Goal: Task Accomplishment & Management: Complete application form

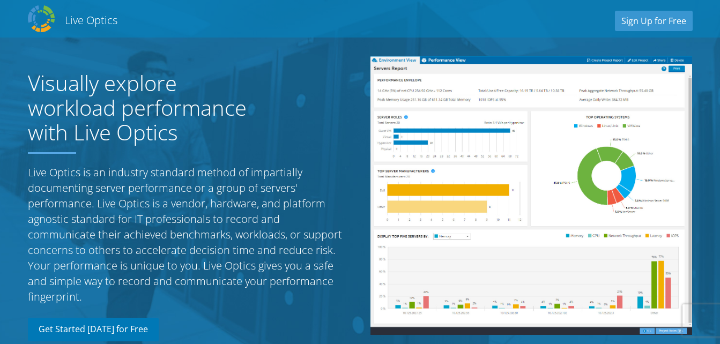
click at [122, 324] on link "Get Started [DATE] for Free" at bounding box center [93, 330] width 131 height 24
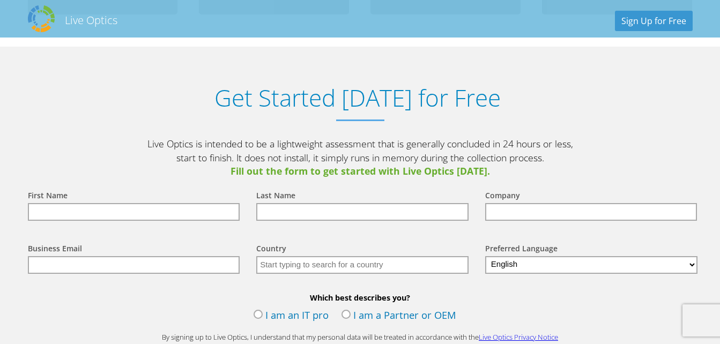
scroll to position [1117, 0]
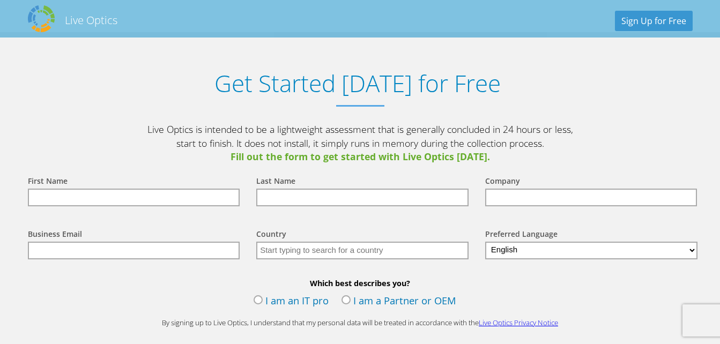
click at [129, 199] on input "text" at bounding box center [134, 198] width 212 height 18
click at [83, 200] on input "text" at bounding box center [134, 198] width 212 height 18
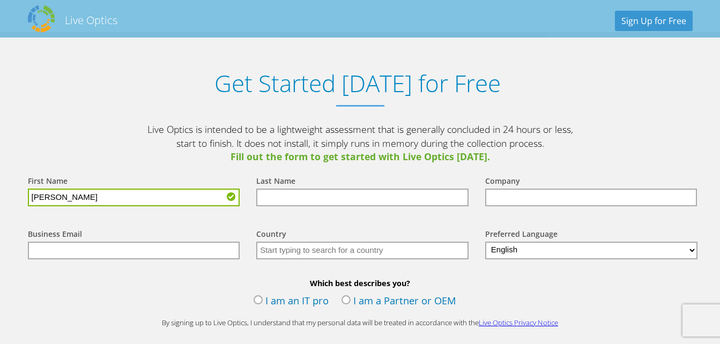
type input "[PERSON_NAME]"
click at [284, 196] on input "text" at bounding box center [362, 198] width 212 height 18
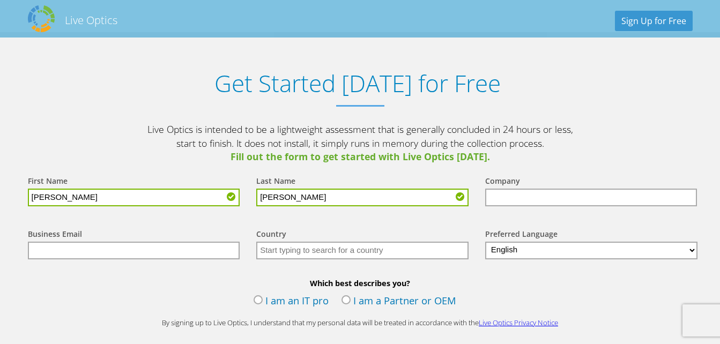
type input "[PERSON_NAME]"
click at [33, 195] on input "[PERSON_NAME]" at bounding box center [134, 198] width 212 height 18
type input "[PERSON_NAME]"
click at [506, 196] on input "text" at bounding box center [591, 198] width 212 height 18
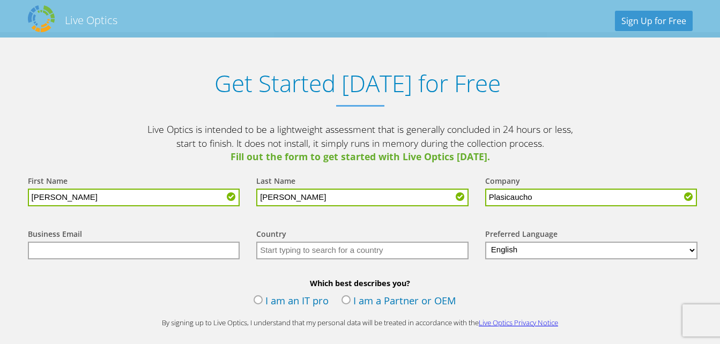
type input "Plasicaucho"
click at [111, 253] on input "text" at bounding box center [134, 251] width 212 height 18
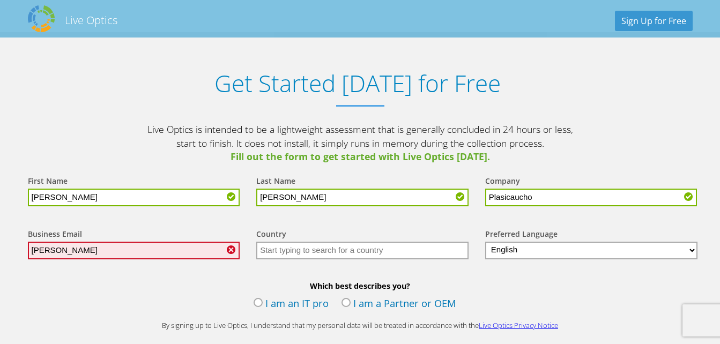
type input "[EMAIL_ADDRESS][DOMAIN_NAME]"
type input "[GEOGRAPHIC_DATA]"
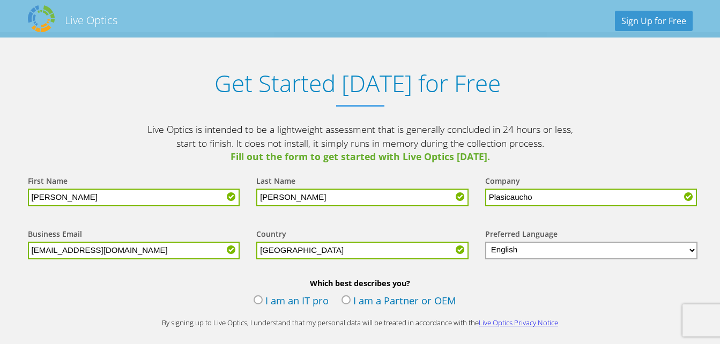
click at [589, 250] on select "English Deutsch Español Français Italiano Polski Português Русский 한국어 中文 日本語" at bounding box center [591, 251] width 213 height 18
select select "es-ES"
click at [485, 242] on select "English Deutsch Español Français Italiano Polski Português Русский 한국어 中文 日本語" at bounding box center [591, 251] width 213 height 18
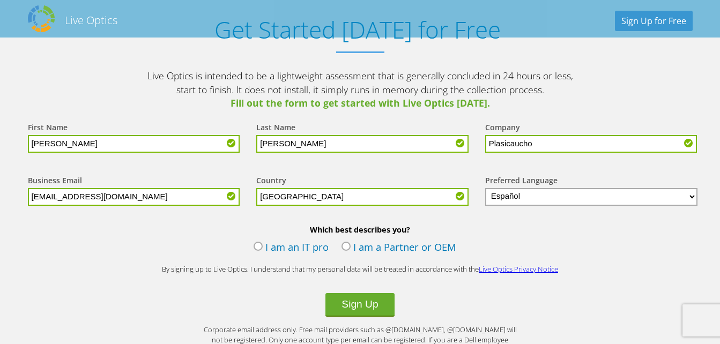
click at [276, 251] on label "I am an IT pro" at bounding box center [291, 248] width 75 height 16
click at [0, 0] on input "I am an IT pro" at bounding box center [0, 0] width 0 height 0
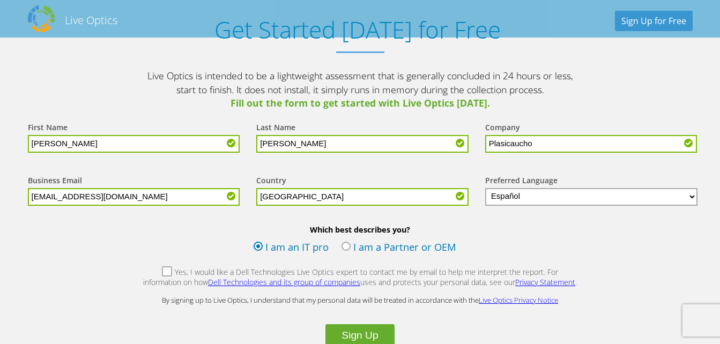
click at [276, 251] on label "I am an IT pro" at bounding box center [291, 248] width 75 height 16
click at [0, 0] on input "I am an IT pro" at bounding box center [0, 0] width 0 height 0
click at [264, 247] on label "I am an IT pro" at bounding box center [291, 248] width 75 height 16
click at [0, 0] on input "I am an IT pro" at bounding box center [0, 0] width 0 height 0
click at [262, 246] on label "I am an IT pro" at bounding box center [291, 248] width 75 height 16
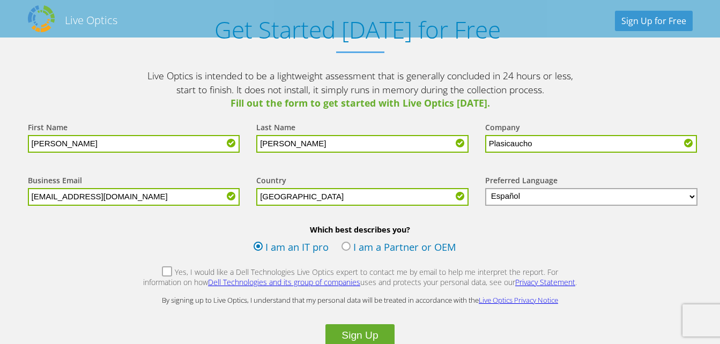
click at [0, 0] on input "I am an IT pro" at bounding box center [0, 0] width 0 height 0
click at [258, 247] on label "I am an IT pro" at bounding box center [291, 248] width 75 height 16
click at [0, 0] on input "I am an IT pro" at bounding box center [0, 0] width 0 height 0
click at [258, 245] on label "I am an IT pro" at bounding box center [291, 248] width 75 height 16
click at [0, 0] on input "I am an IT pro" at bounding box center [0, 0] width 0 height 0
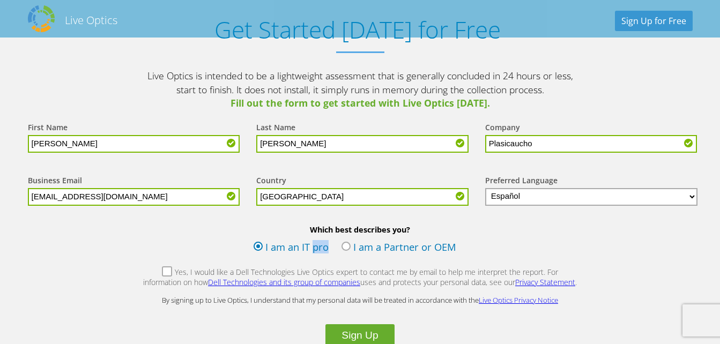
click at [258, 245] on label "I am an IT pro" at bounding box center [291, 248] width 75 height 16
click at [0, 0] on input "I am an IT pro" at bounding box center [0, 0] width 0 height 0
drag, startPoint x: 258, startPoint y: 245, endPoint x: 349, endPoint y: 247, distance: 91.1
click at [349, 247] on label "I am a Partner or OEM" at bounding box center [398, 248] width 115 height 16
click at [0, 0] on input "I am a Partner or OEM" at bounding box center [0, 0] width 0 height 0
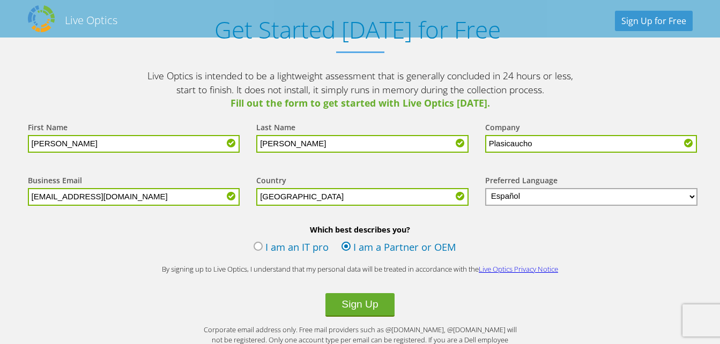
click at [287, 247] on label "I am an IT pro" at bounding box center [291, 248] width 75 height 16
click at [0, 0] on input "I am an IT pro" at bounding box center [0, 0] width 0 height 0
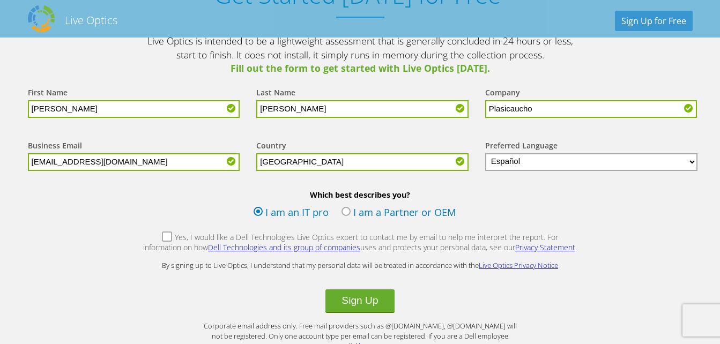
scroll to position [1225, 0]
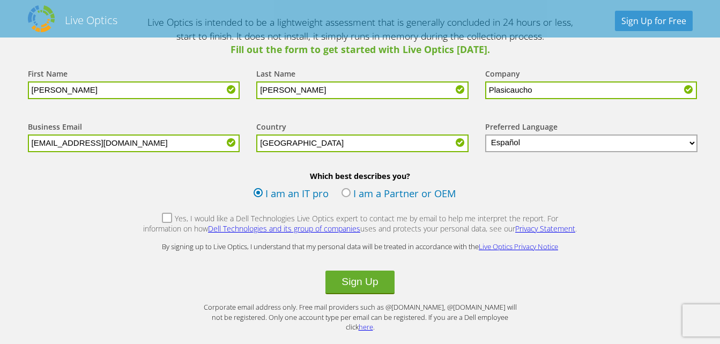
click at [147, 221] on label "Yes, I would like a Dell Technologies Live Optics expert to contact me by email…" at bounding box center [360, 224] width 435 height 23
click at [0, 0] on input "Yes, I would like a Dell Technologies Live Optics expert to contact me by email…" at bounding box center [0, 0] width 0 height 0
click at [148, 219] on label "Yes, I would like a Dell Technologies Live Optics expert to contact me by email…" at bounding box center [360, 224] width 435 height 23
click at [0, 0] on input "Yes, I would like a Dell Technologies Live Optics expert to contact me by email…" at bounding box center [0, 0] width 0 height 0
click at [370, 279] on button "Sign Up" at bounding box center [359, 283] width 69 height 24
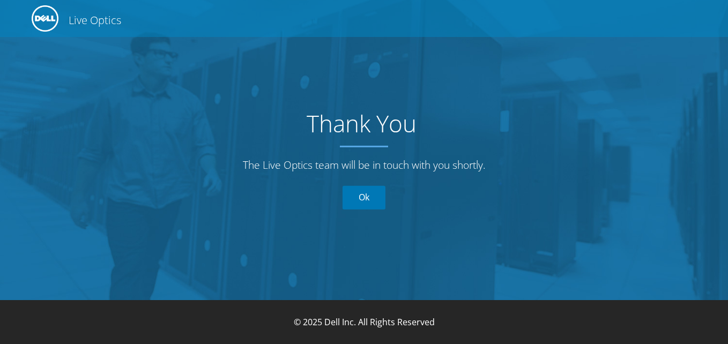
click at [359, 195] on link "Ok" at bounding box center [363, 197] width 43 height 24
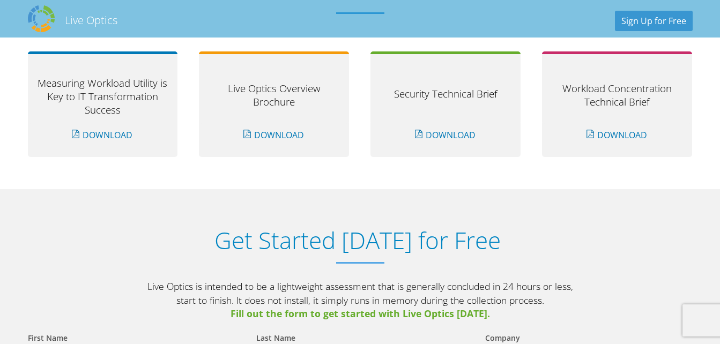
scroll to position [911, 0]
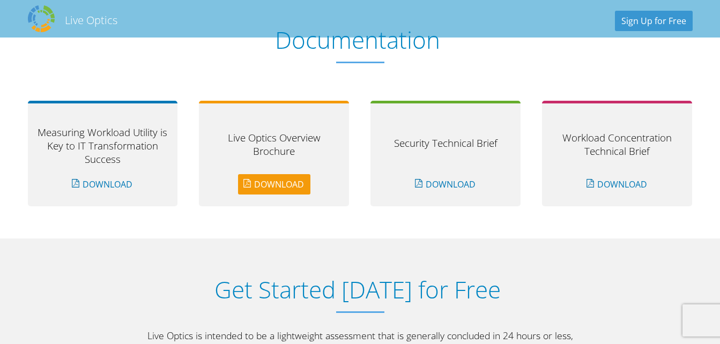
click at [260, 183] on link "Download" at bounding box center [274, 184] width 72 height 20
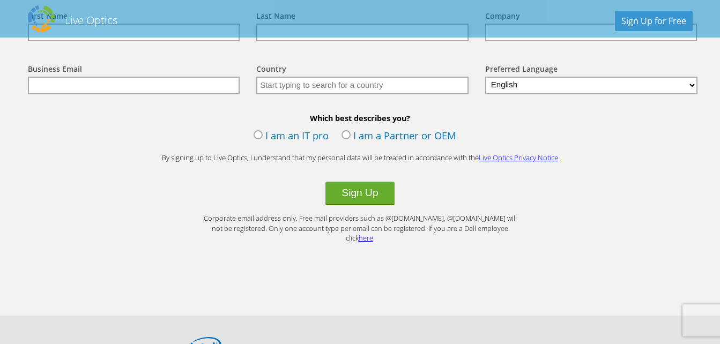
scroll to position [1232, 0]
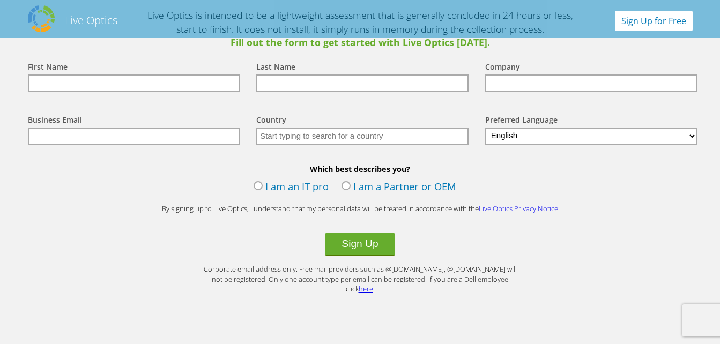
click at [639, 20] on link "Sign Up for Free" at bounding box center [654, 21] width 78 height 20
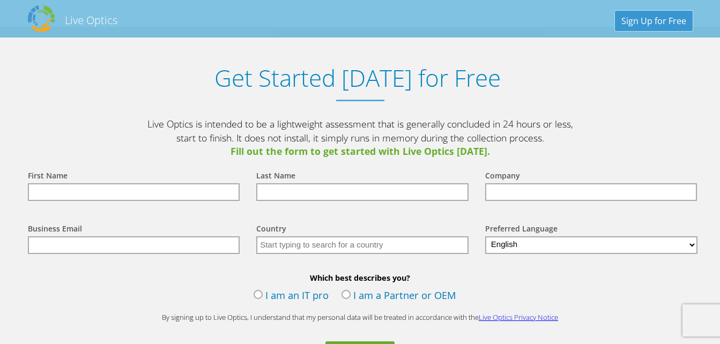
scroll to position [1117, 0]
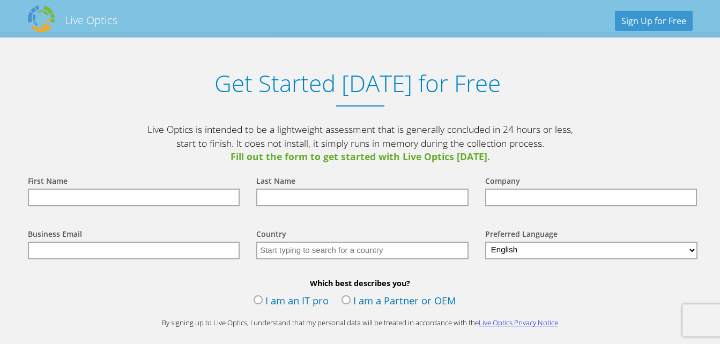
click at [319, 81] on h1 "Get Started [DATE] for Free" at bounding box center [357, 83] width 681 height 27
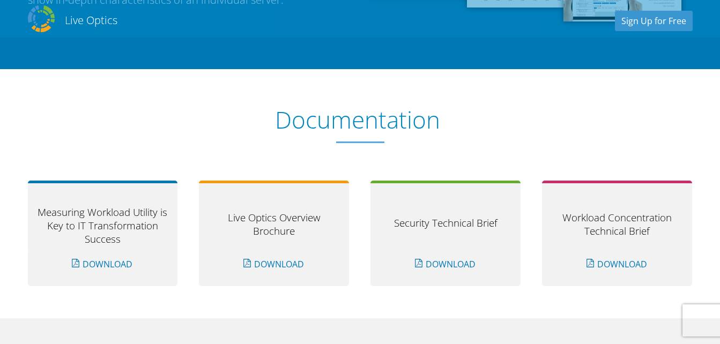
scroll to position [903, 0]
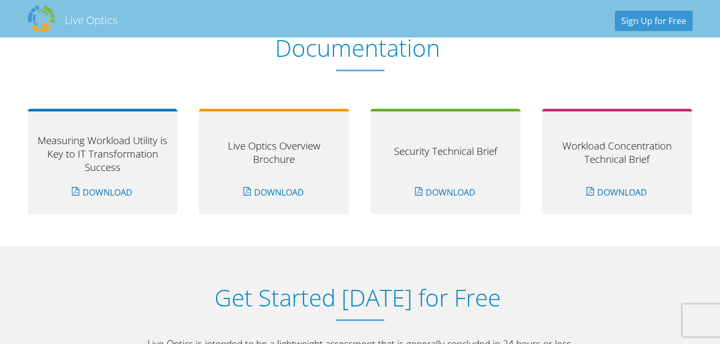
drag, startPoint x: 253, startPoint y: 37, endPoint x: 528, endPoint y: 65, distance: 276.4
click at [527, 64] on div "Documentation Measuring Workload Utility is Key to IT Transformation Success Do…" at bounding box center [360, 122] width 686 height 250
